Goal: Transaction & Acquisition: Purchase product/service

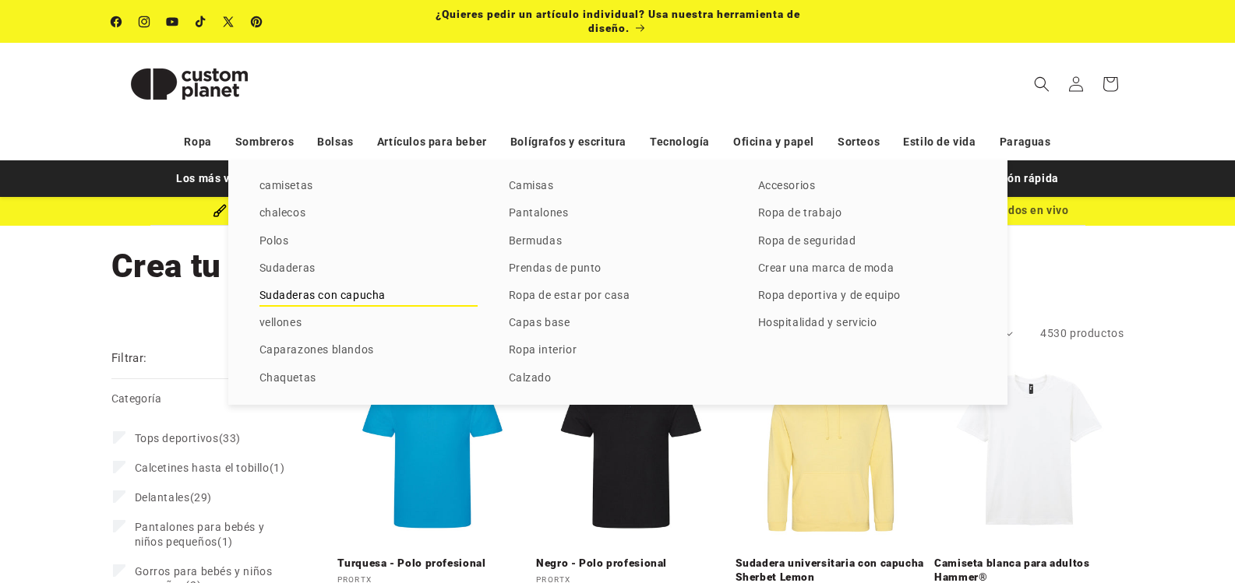
click at [318, 289] on font "Sudaderas con capucha" at bounding box center [322, 295] width 127 height 12
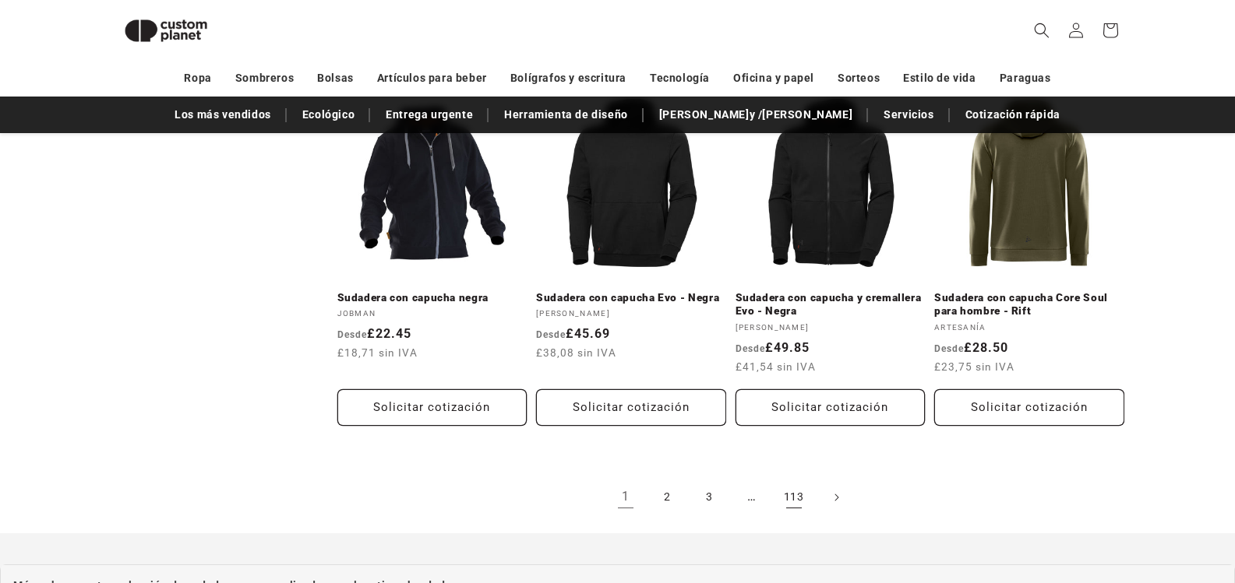
click at [797, 489] on font "113" at bounding box center [794, 497] width 20 height 19
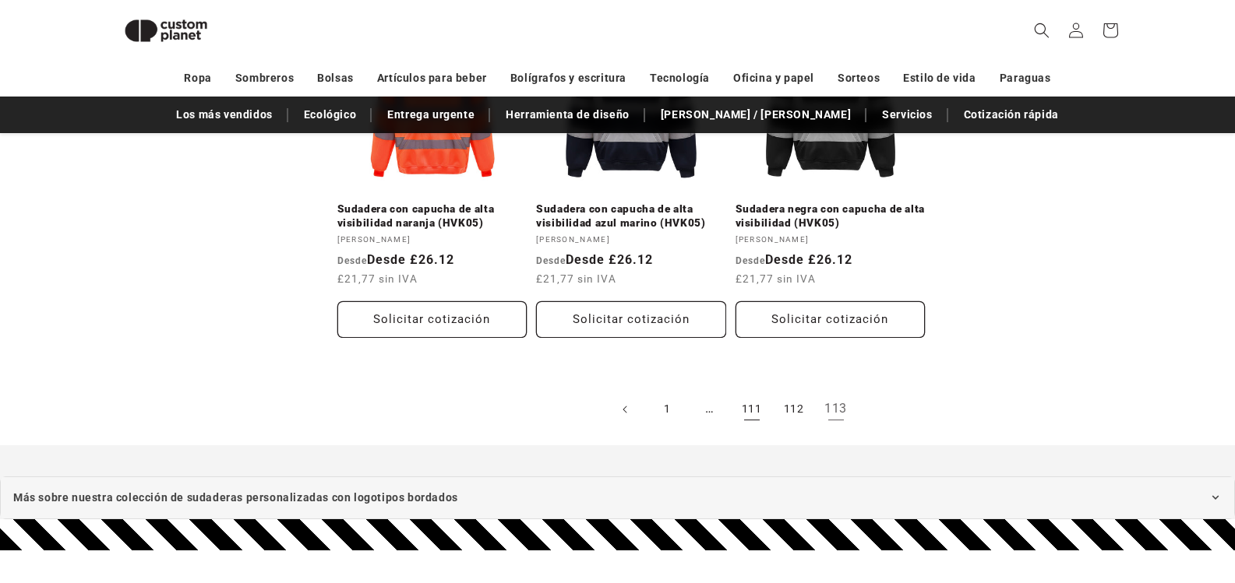
scroll to position [1435, 0]
click at [752, 407] on font "111" at bounding box center [752, 409] width 20 height 12
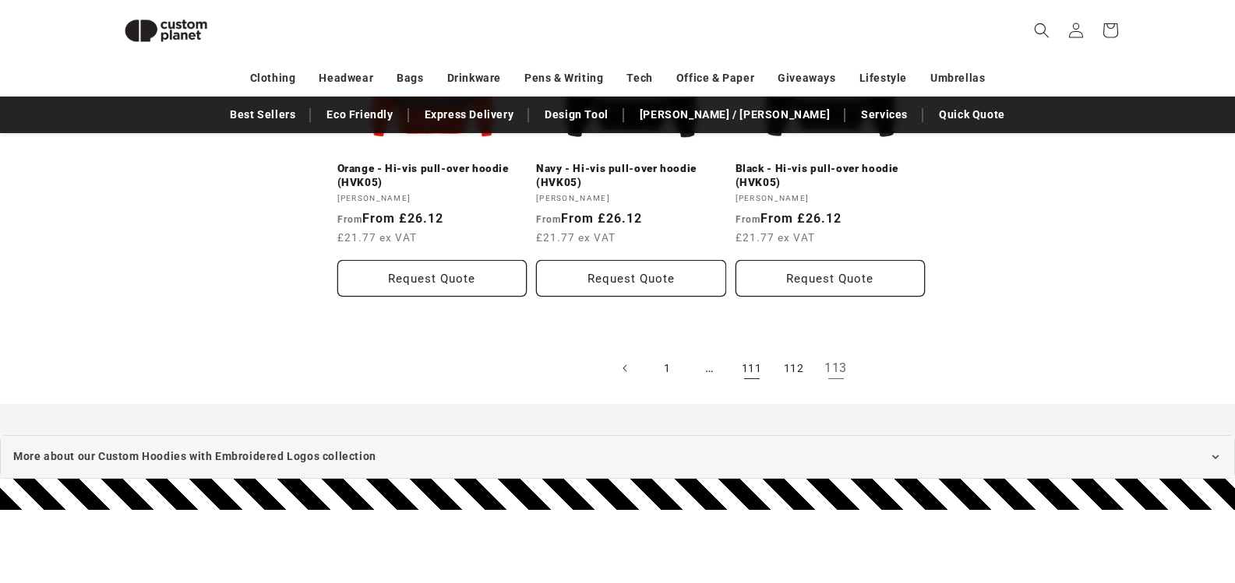
scroll to position [1422, 0]
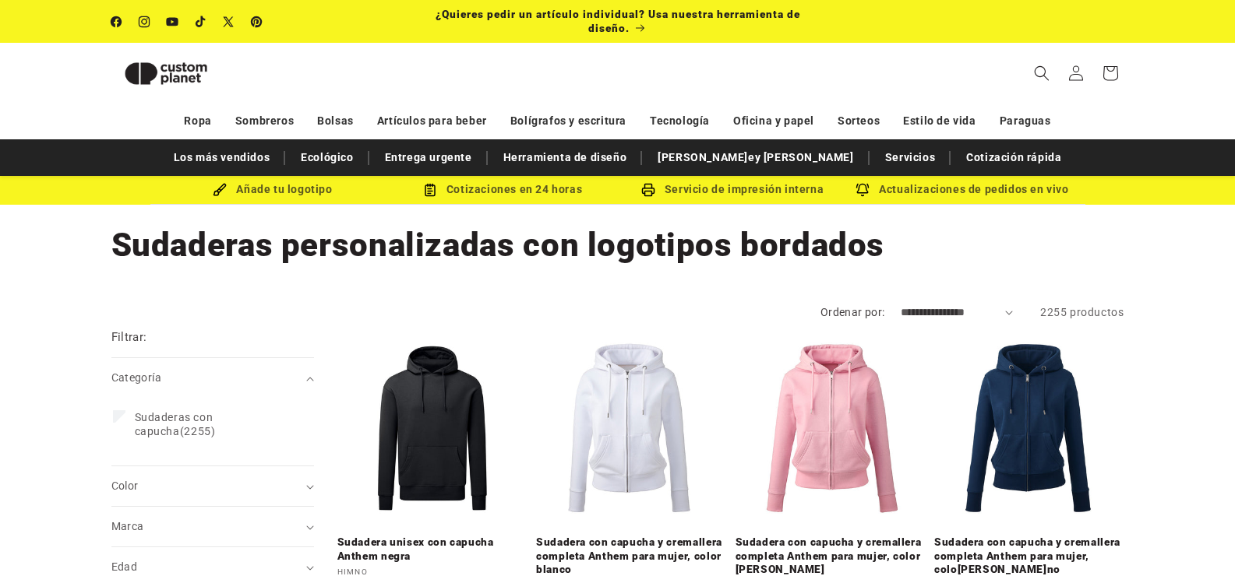
scroll to position [1278, 0]
